Goal: Find specific page/section: Find specific page/section

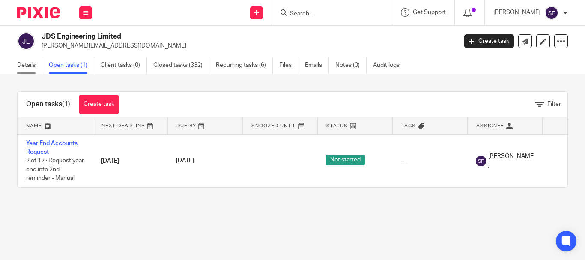
click at [21, 68] on link "Details" at bounding box center [29, 65] width 25 height 17
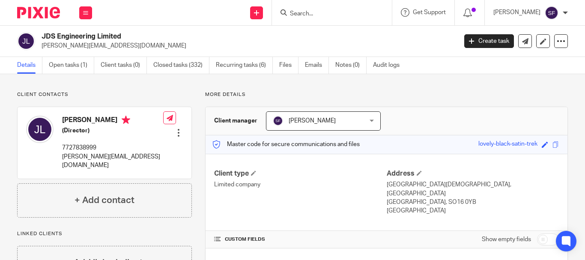
scroll to position [253, 0]
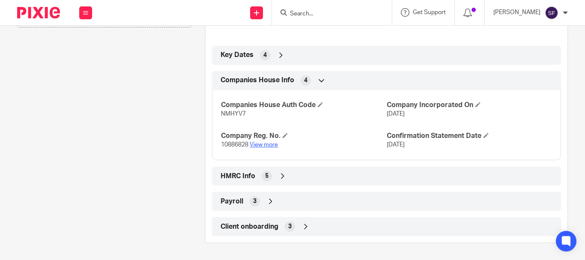
click at [258, 145] on link "View more" at bounding box center [264, 145] width 28 height 6
click at [348, 12] on input "Search" at bounding box center [327, 14] width 77 height 8
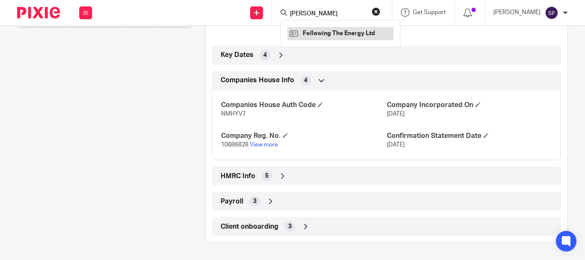
type input "marie hou"
click at [371, 35] on link at bounding box center [340, 33] width 106 height 13
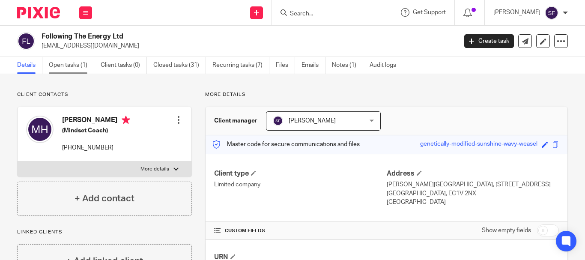
click at [62, 63] on link "Open tasks (1)" at bounding box center [71, 65] width 45 height 17
